Goal: Task Accomplishment & Management: Use online tool/utility

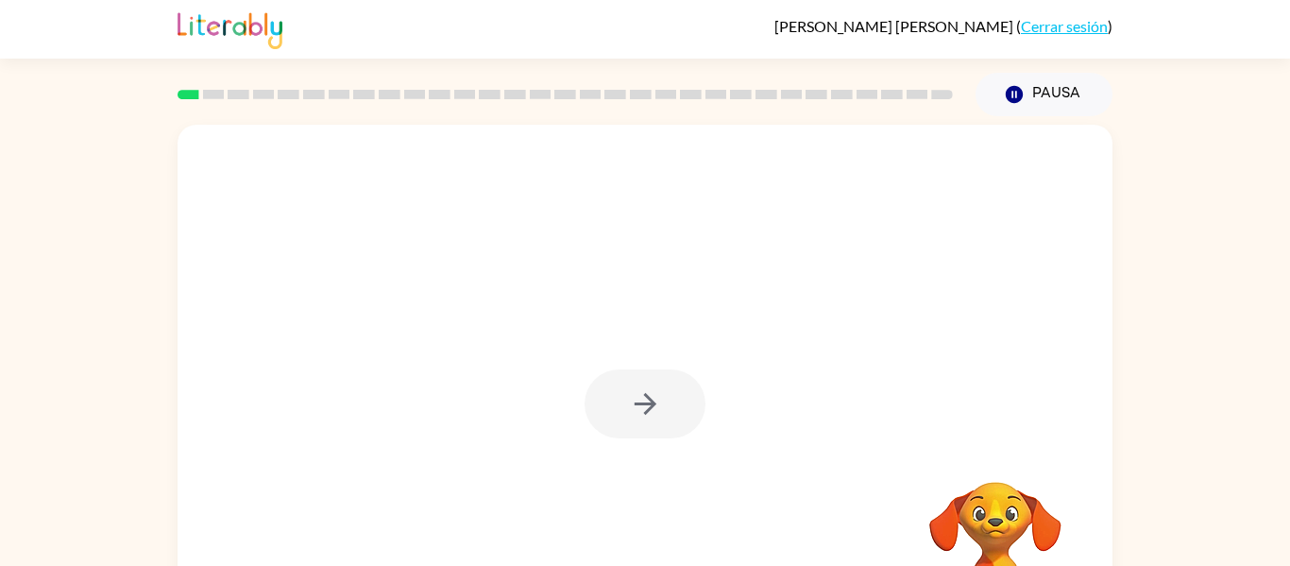
click at [1094, 31] on link "Cerrar sesión" at bounding box center [1064, 26] width 87 height 18
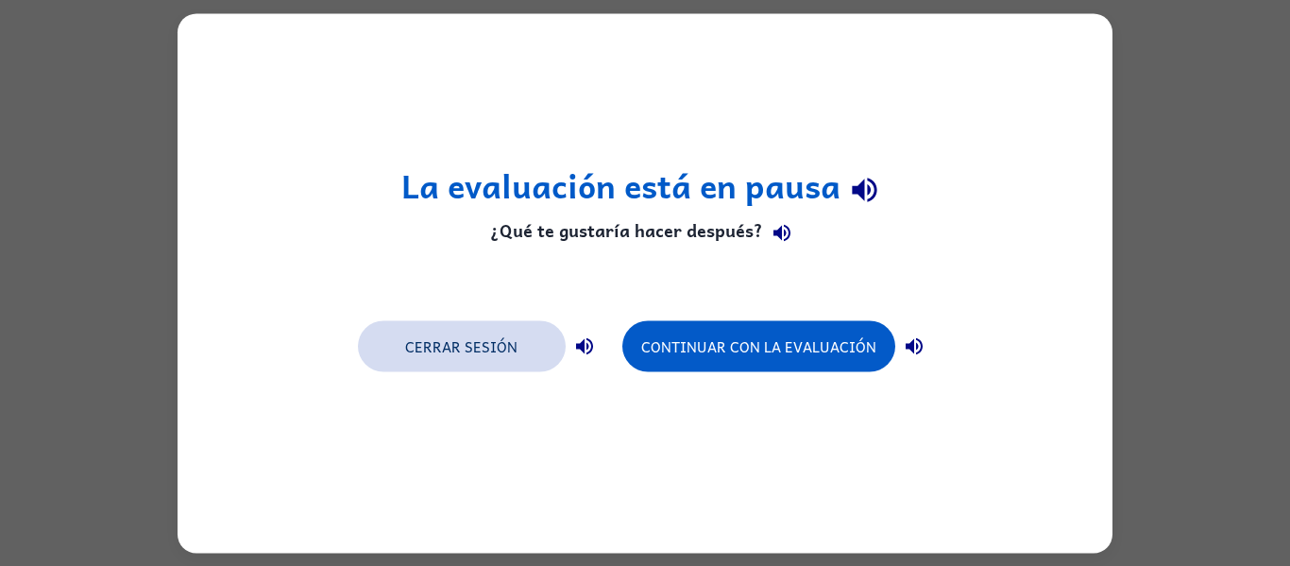
click at [397, 345] on button "Cerrar sesión" at bounding box center [462, 345] width 208 height 51
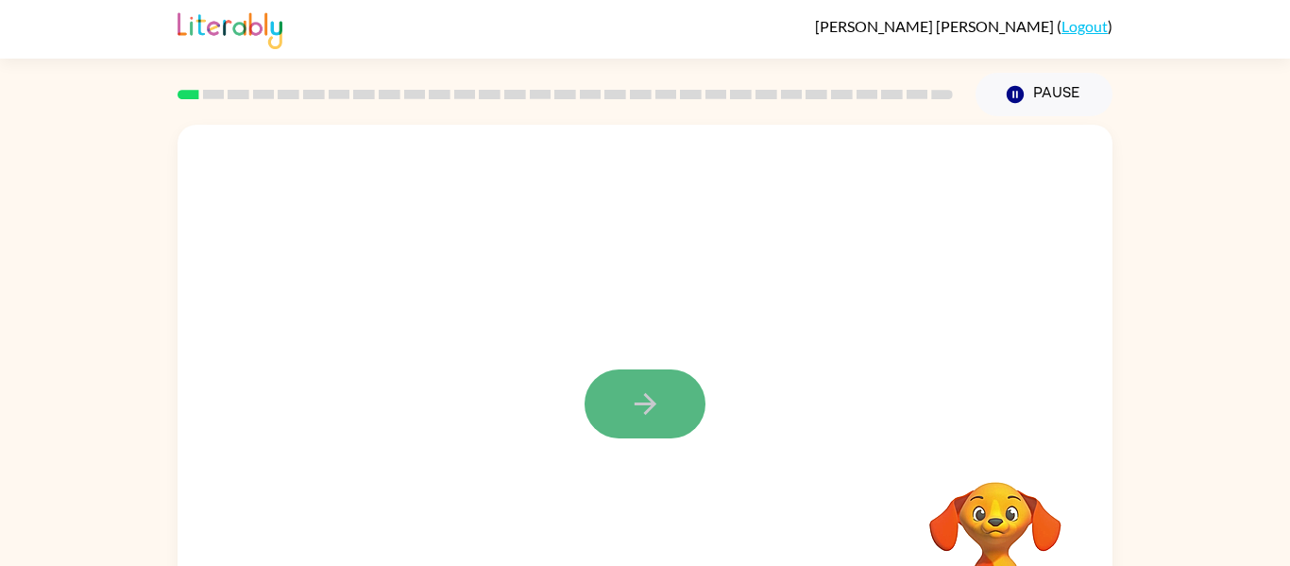
click at [654, 378] on button "button" at bounding box center [645, 403] width 121 height 69
click at [654, 378] on div at bounding box center [645, 283] width 935 height 317
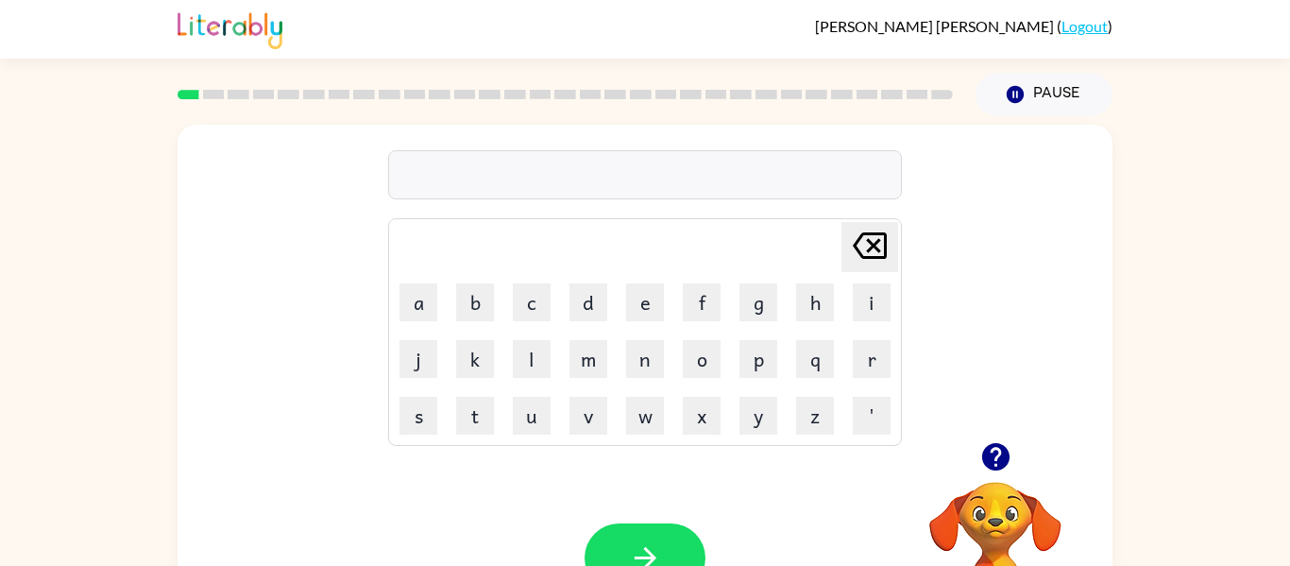
click at [1110, 340] on div "[PERSON_NAME] last character input a b c d e f g h i j k l m n o p q r s t u v …" at bounding box center [645, 283] width 935 height 317
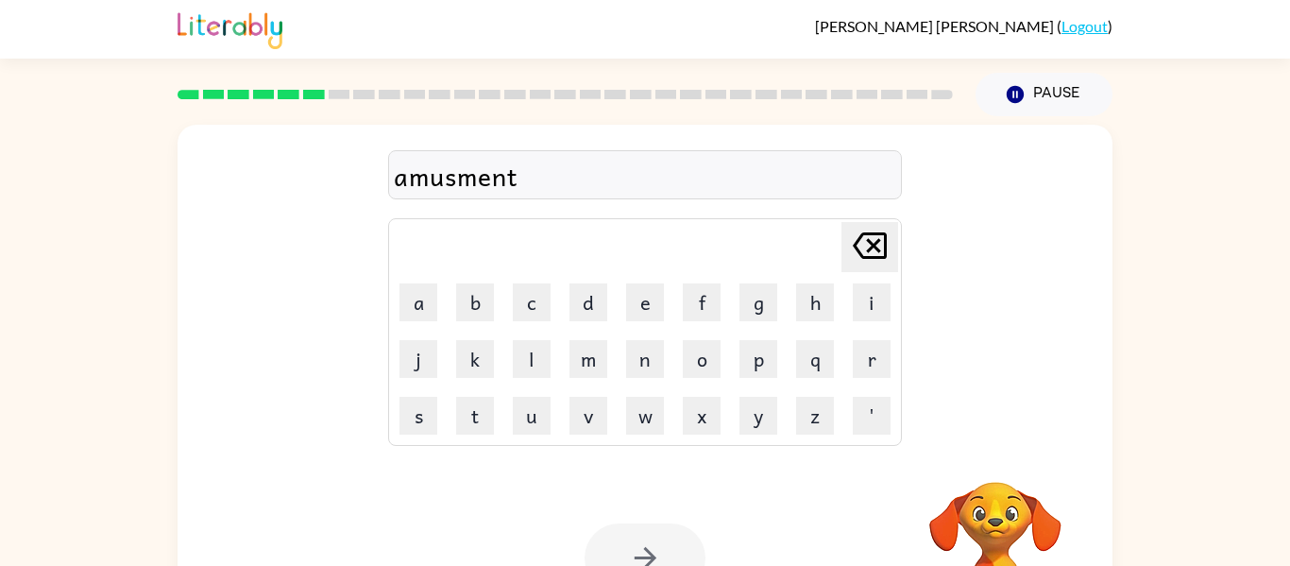
click at [655, 551] on div at bounding box center [645, 557] width 121 height 69
click at [652, 552] on div at bounding box center [645, 557] width 121 height 69
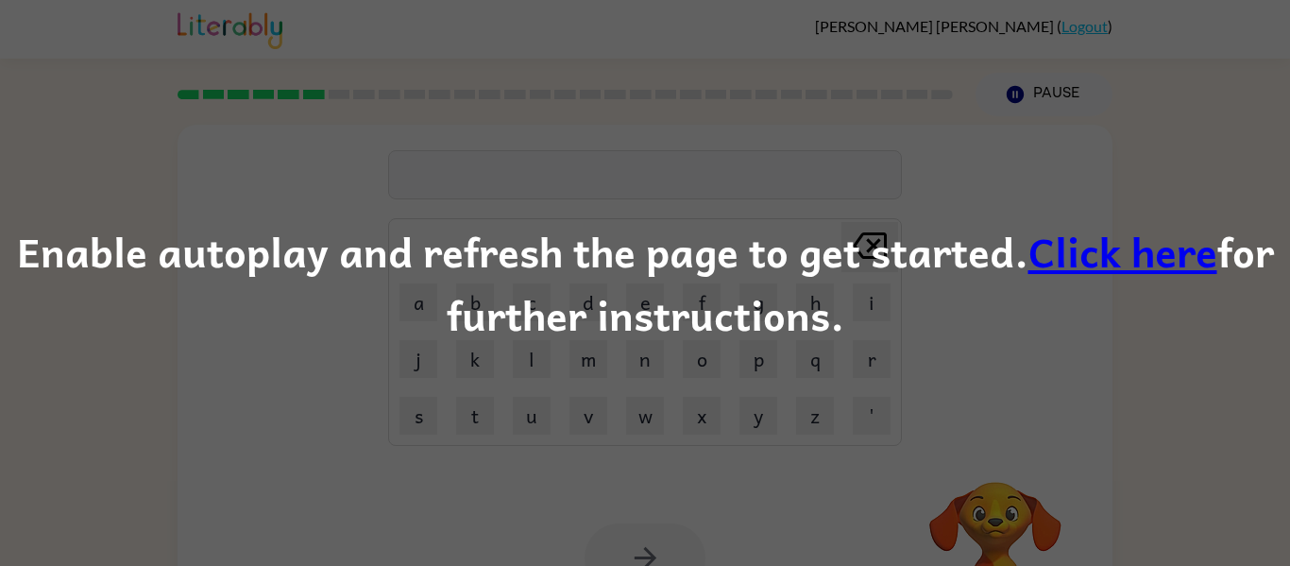
click at [1022, 255] on div "Enable autoplay and refresh the page to get started. Click here for further ins…" at bounding box center [645, 283] width 1290 height 128
click at [1074, 260] on link "Click here" at bounding box center [1122, 250] width 189 height 63
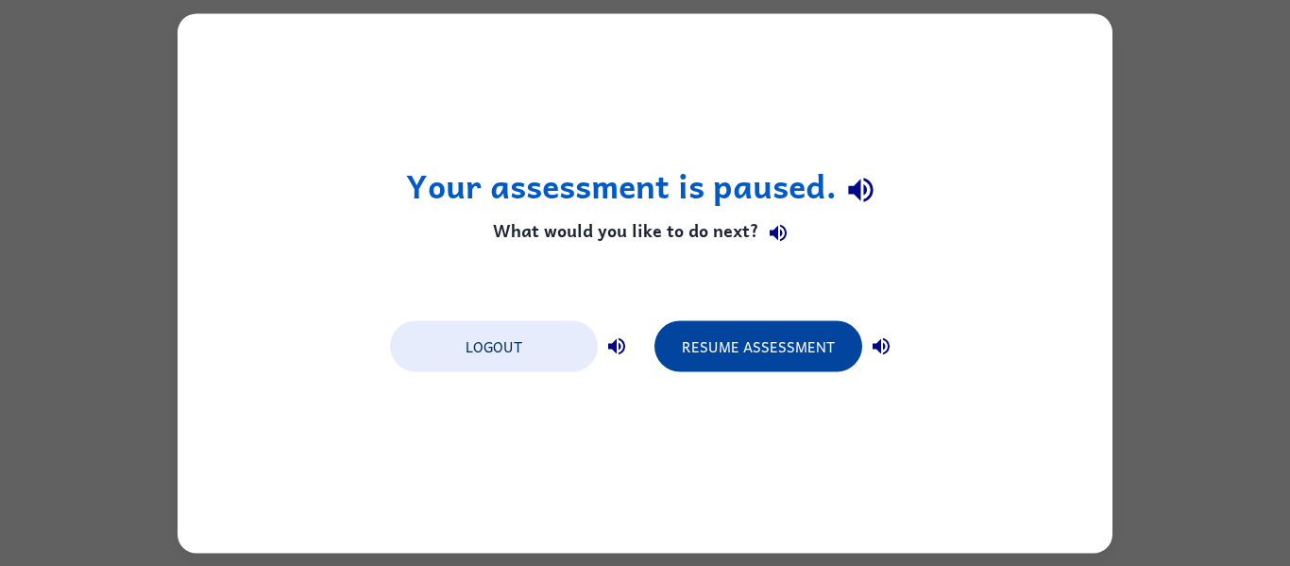
click at [755, 348] on button "Resume Assessment" at bounding box center [758, 345] width 208 height 51
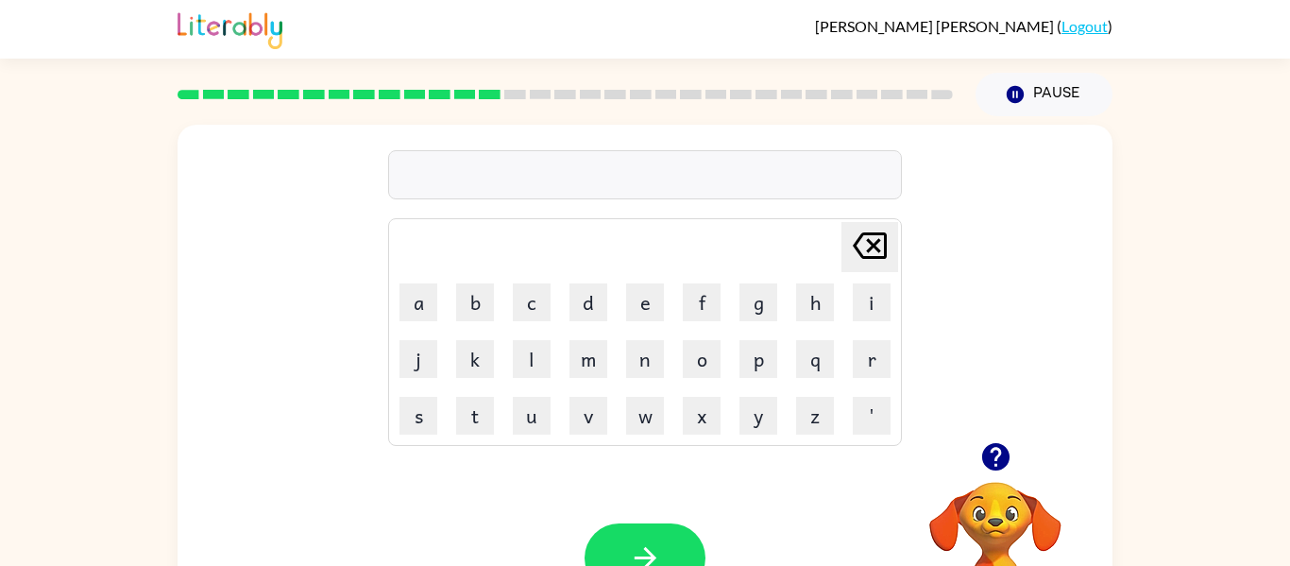
click at [994, 458] on icon "button" at bounding box center [994, 456] width 27 height 27
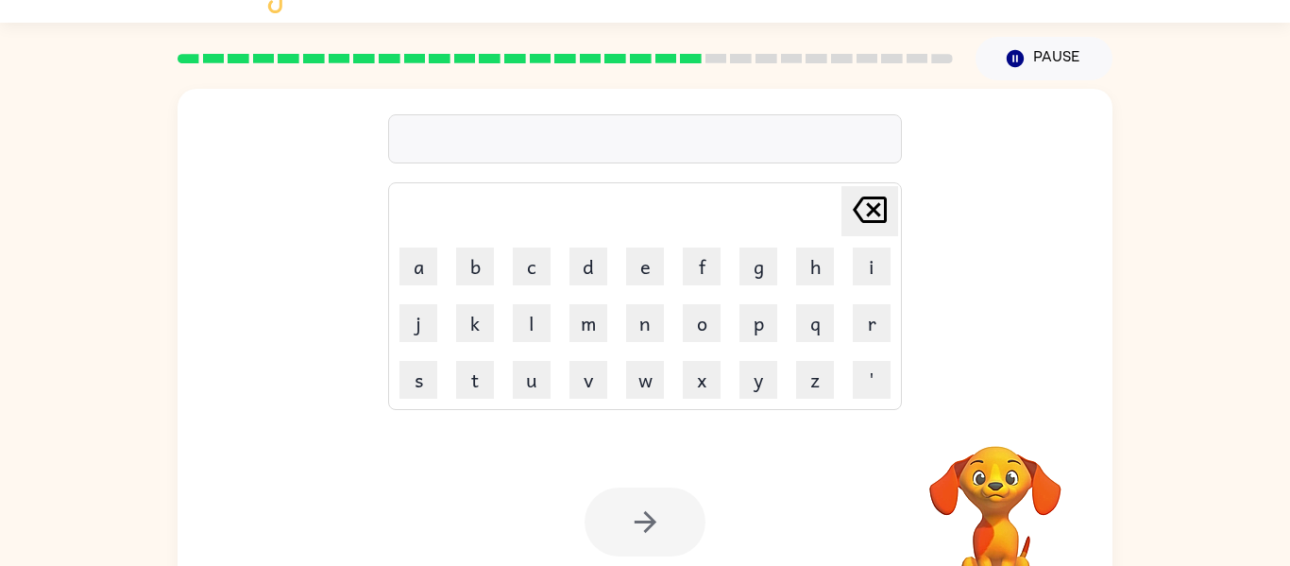
scroll to position [38, 0]
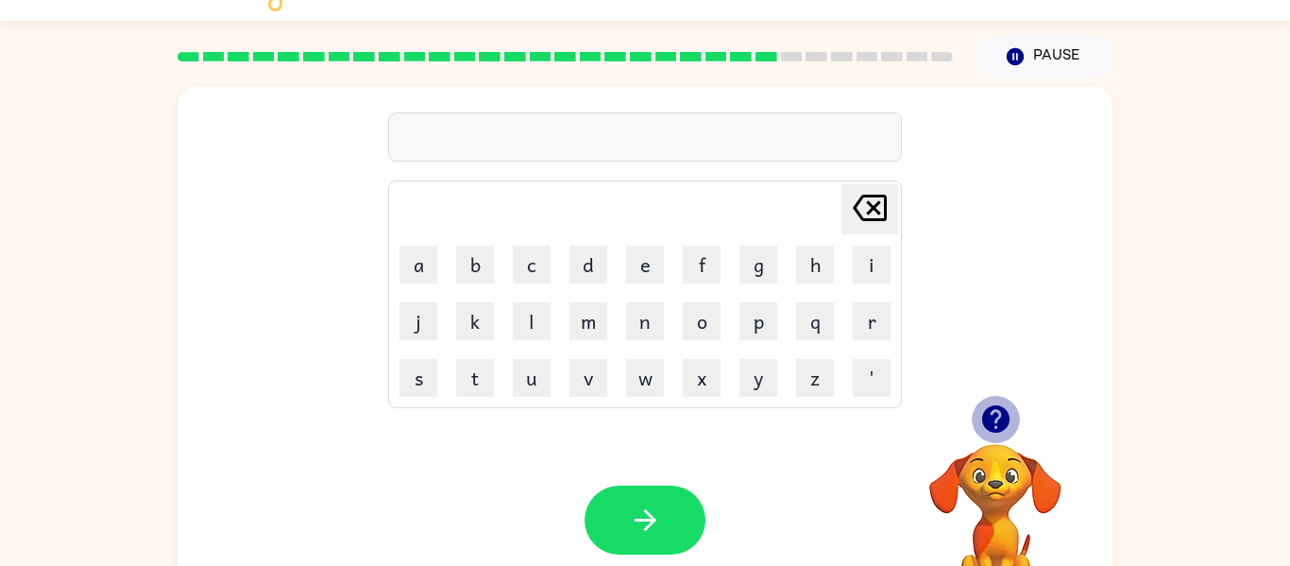
click at [991, 408] on icon "button" at bounding box center [994, 418] width 27 height 27
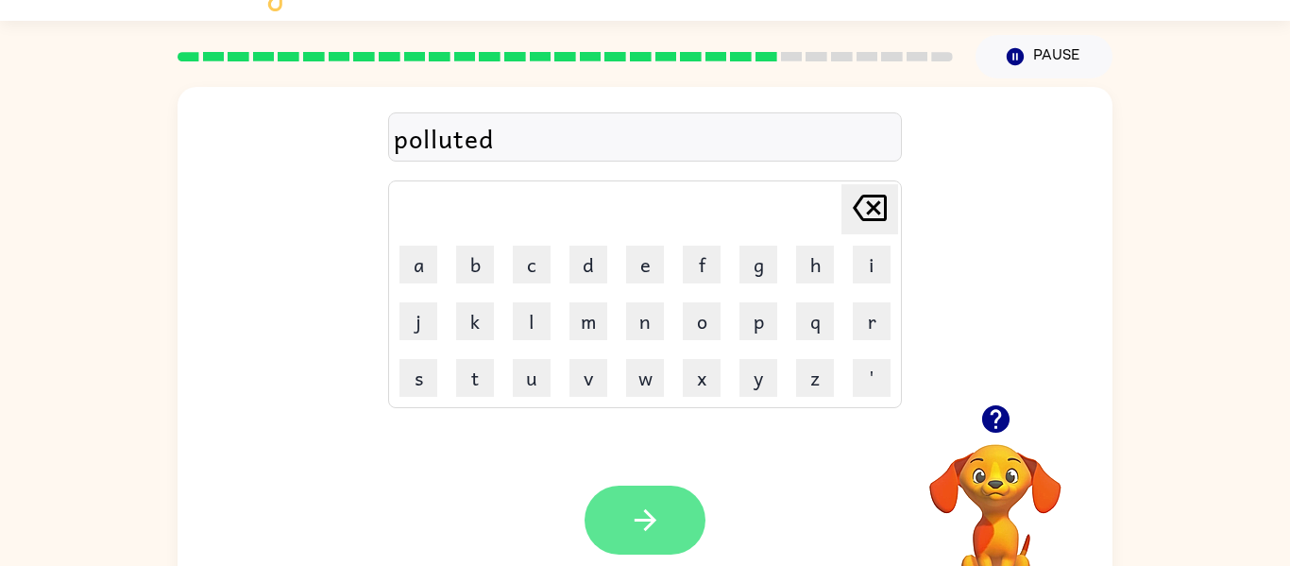
click at [623, 534] on button "button" at bounding box center [645, 519] width 121 height 69
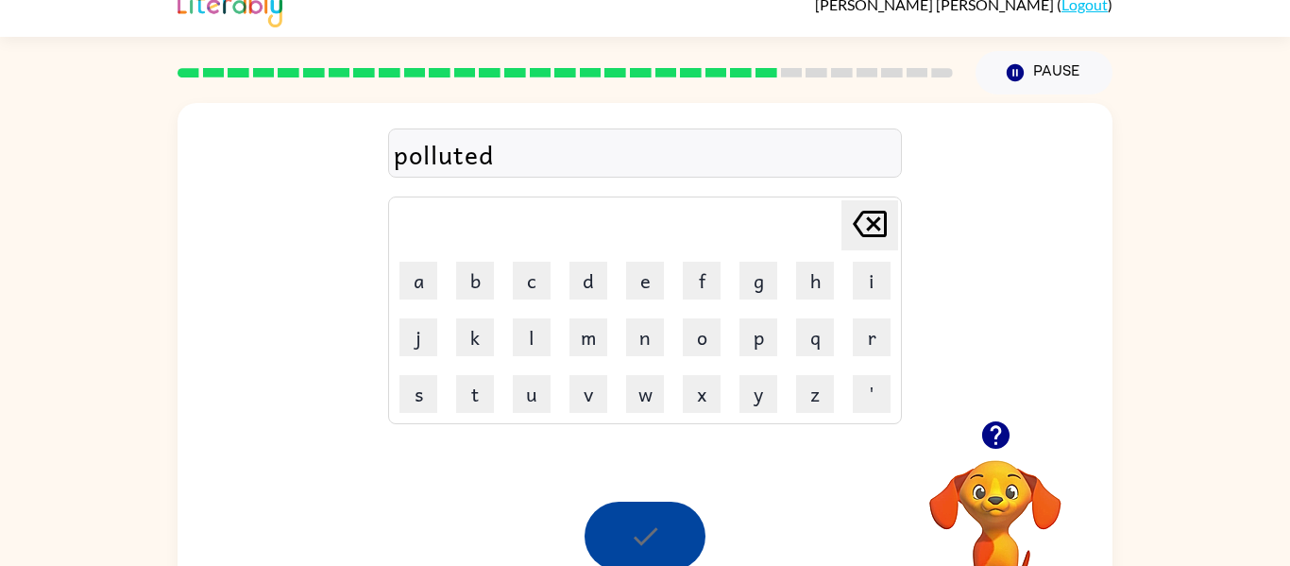
scroll to position [4, 0]
